Goal: Navigation & Orientation: Go to known website

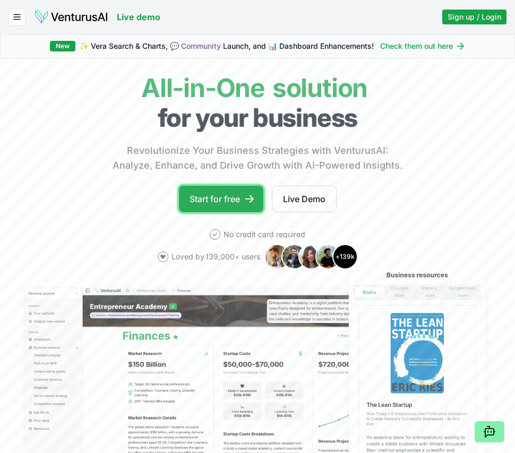
click at [222, 200] on link "Start for free" at bounding box center [221, 199] width 84 height 27
